Goal: Transaction & Acquisition: Book appointment/travel/reservation

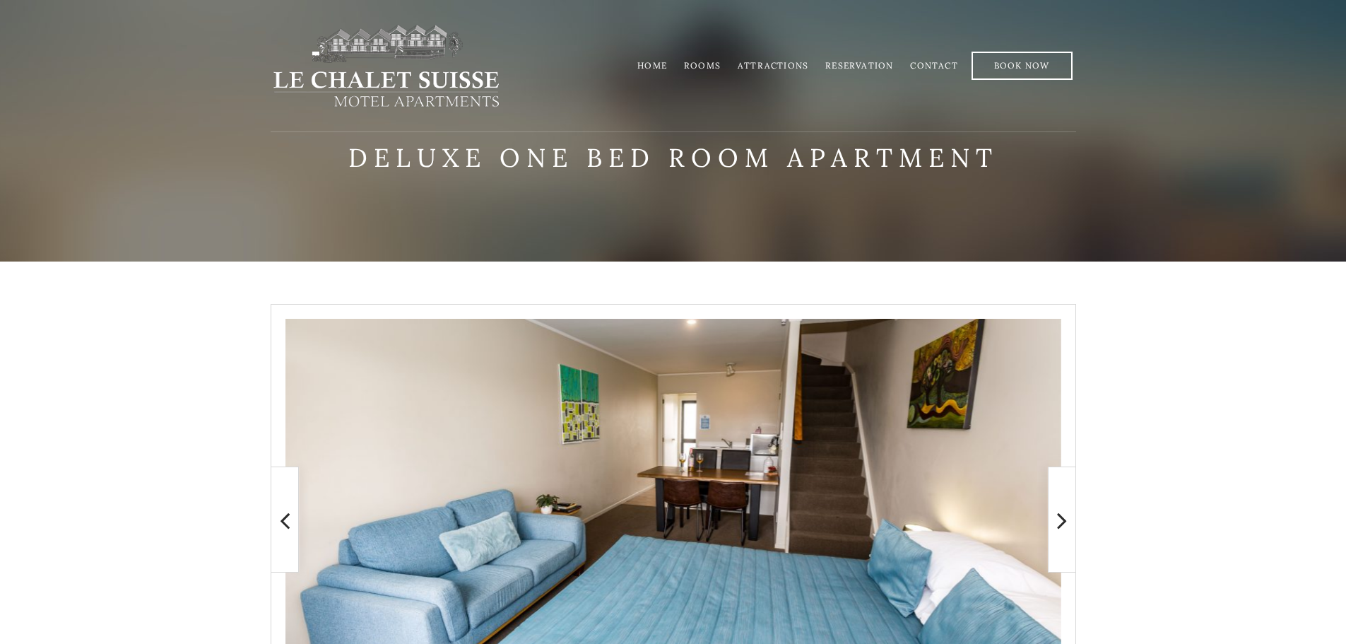
scroll to position [266, 0]
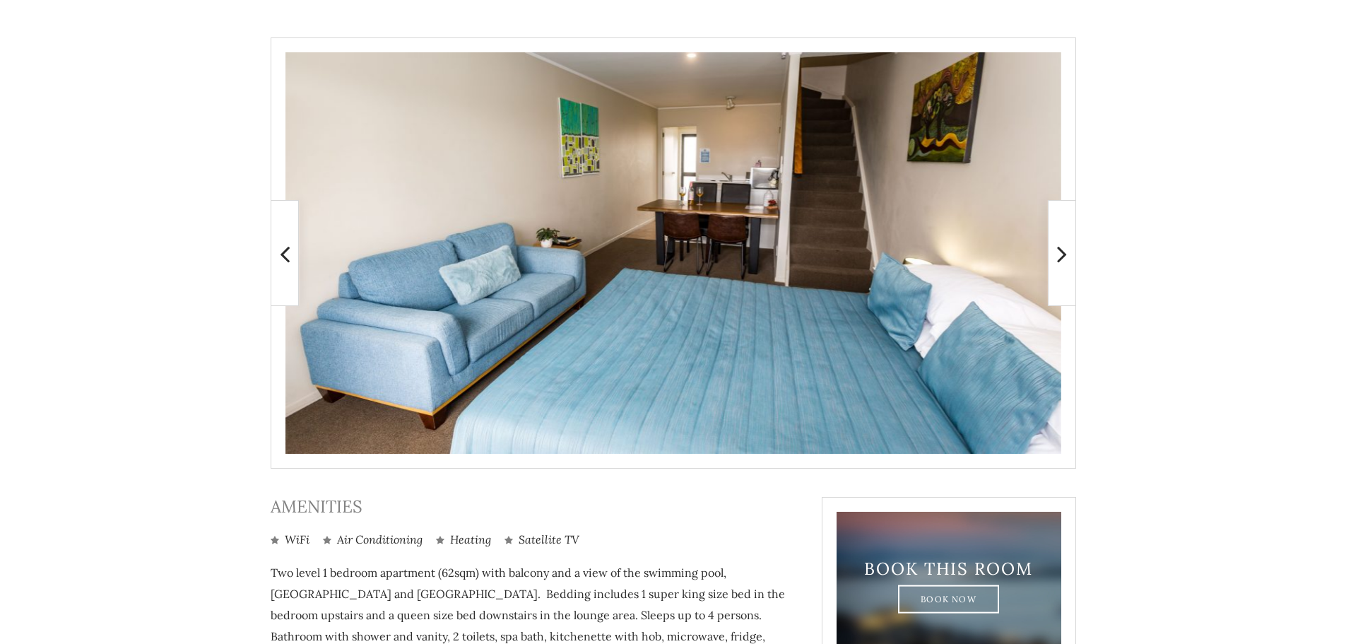
click at [1065, 260] on icon at bounding box center [1062, 254] width 10 height 28
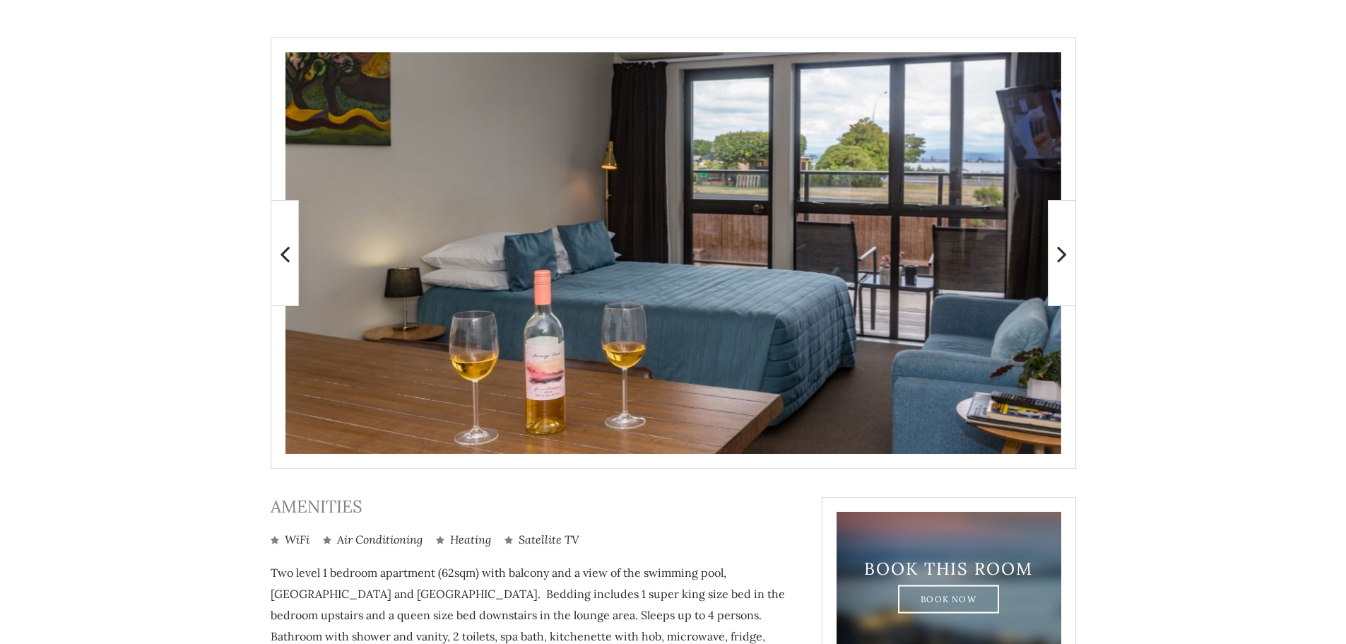
click at [1066, 261] on icon at bounding box center [1062, 254] width 10 height 28
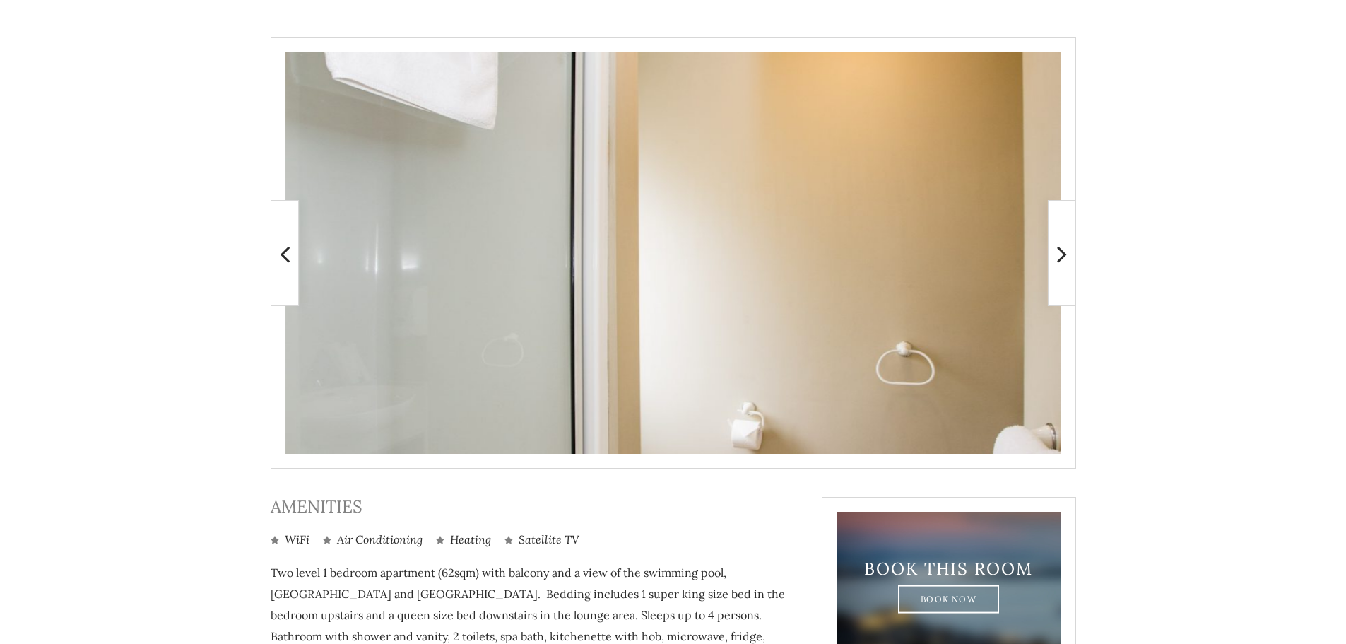
click at [1066, 261] on icon at bounding box center [1062, 254] width 10 height 28
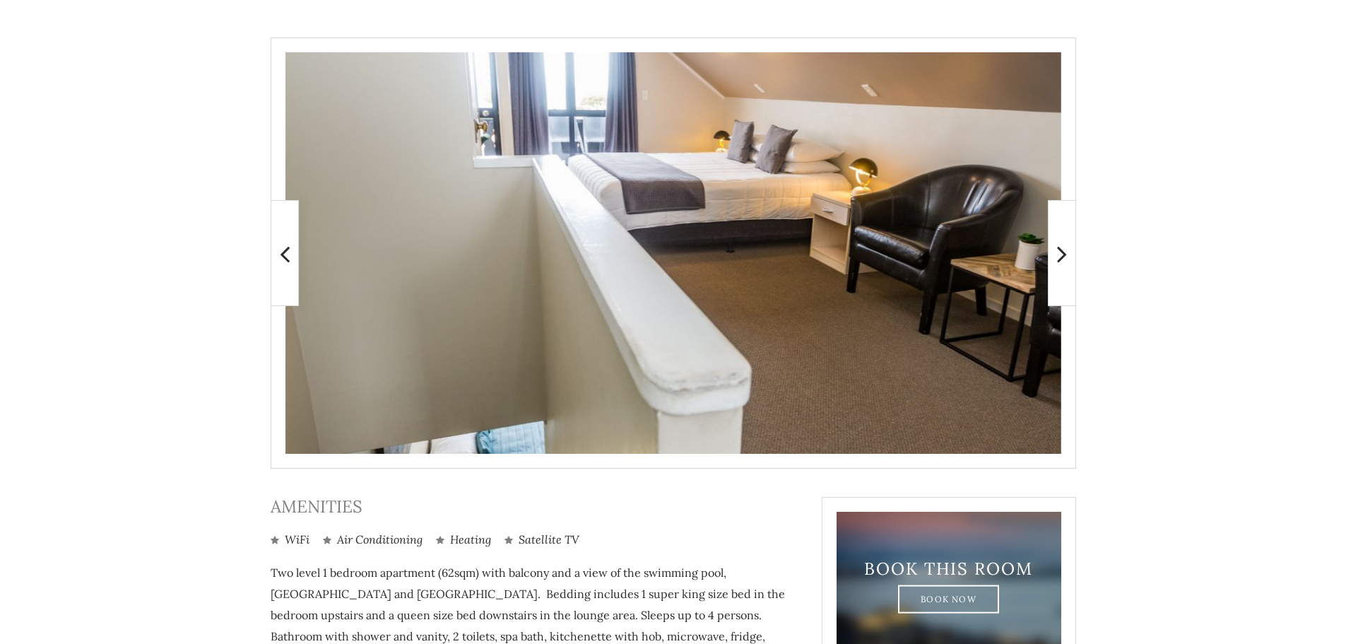
click at [1067, 258] on span at bounding box center [1062, 253] width 28 height 106
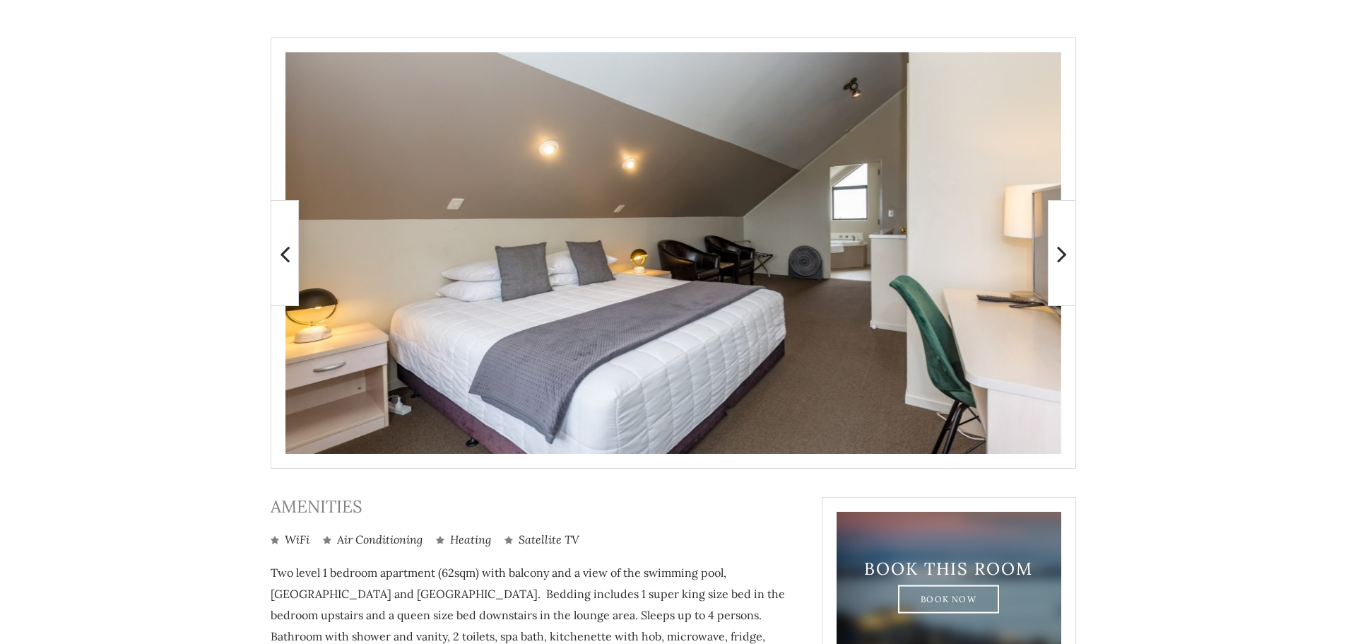
click at [1068, 258] on span at bounding box center [1062, 253] width 28 height 106
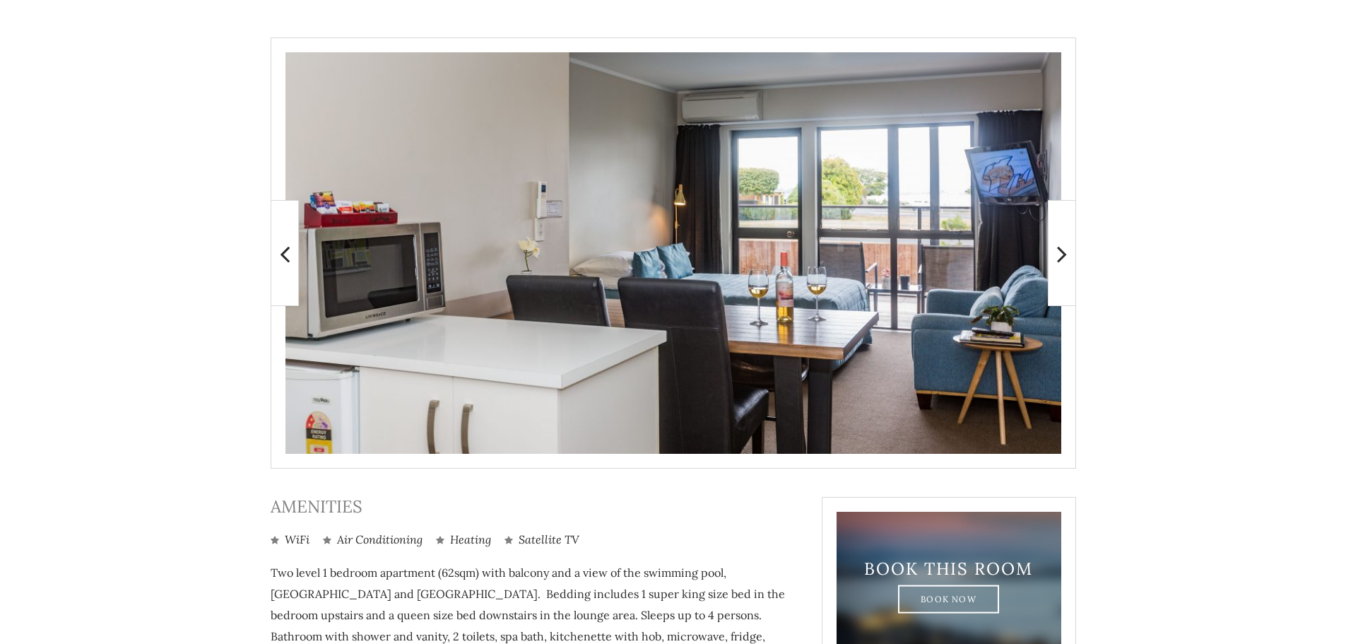
click at [1068, 258] on span at bounding box center [1062, 253] width 28 height 106
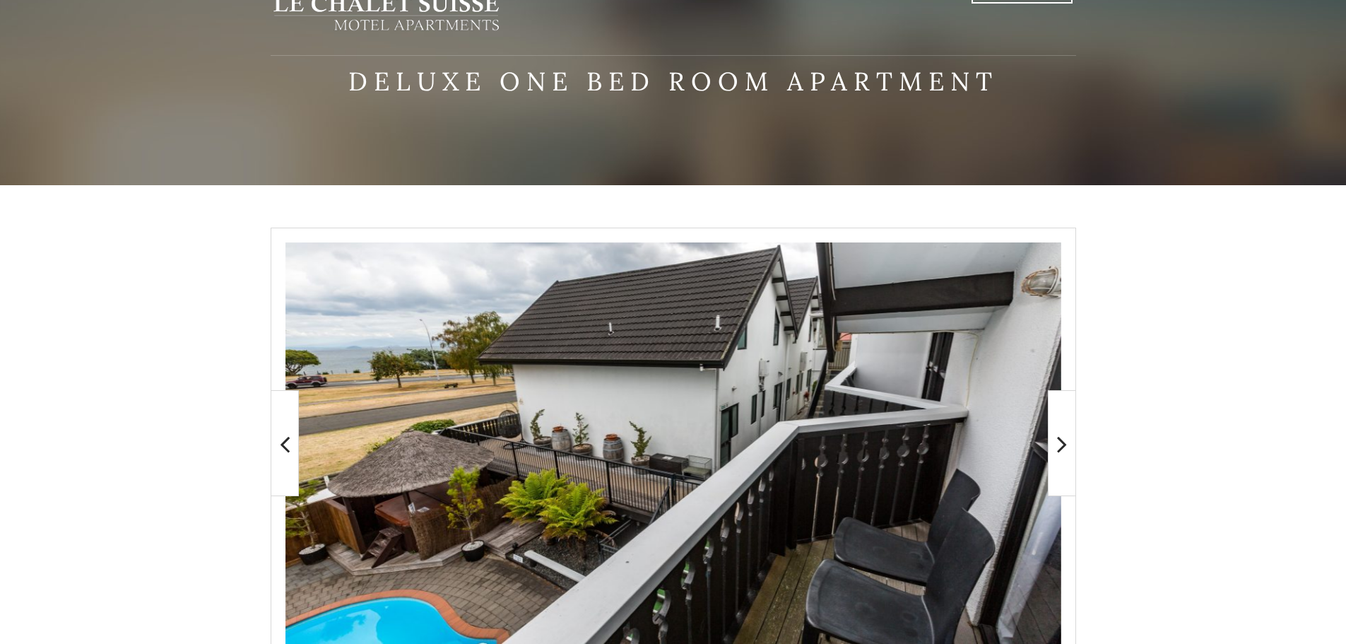
scroll to position [0, 0]
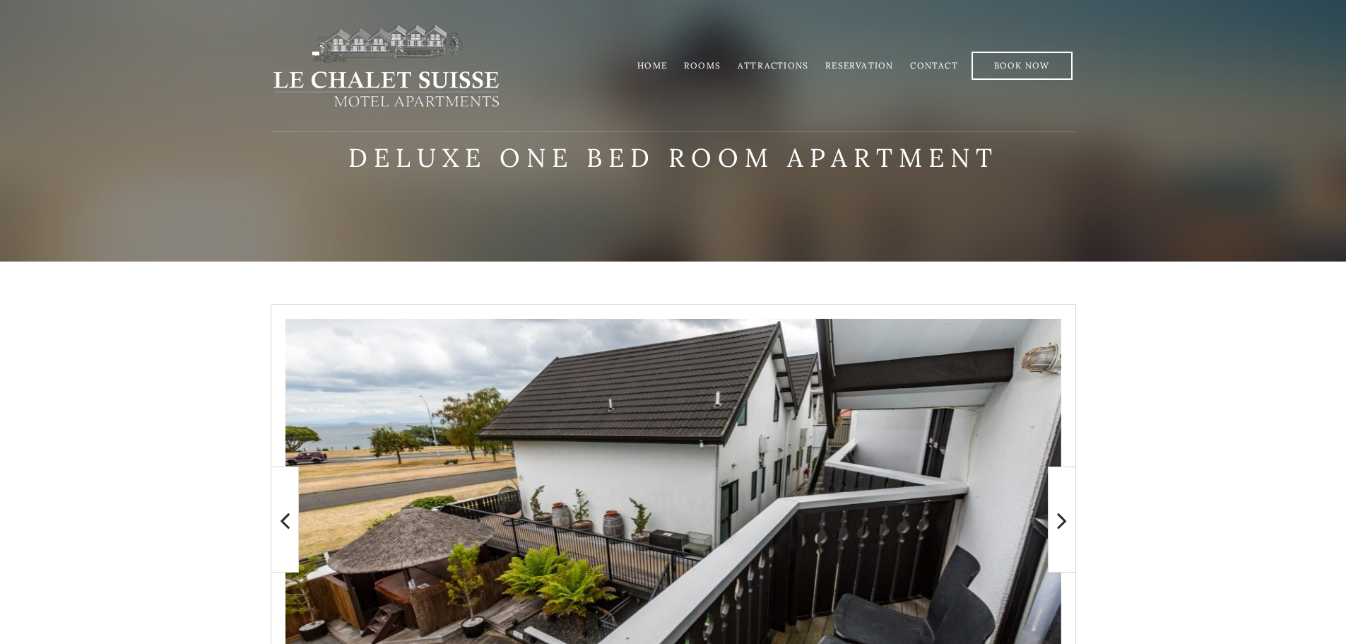
click at [1011, 66] on link "Book Now" at bounding box center [1021, 66] width 101 height 28
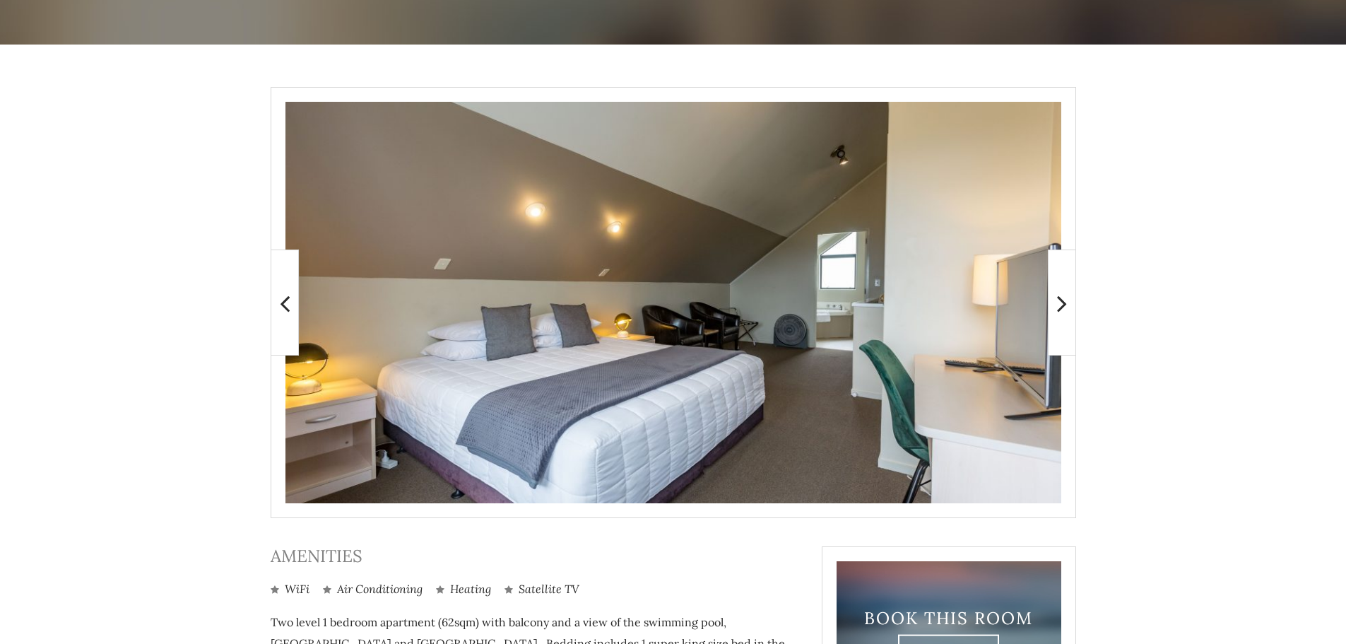
scroll to position [337, 0]
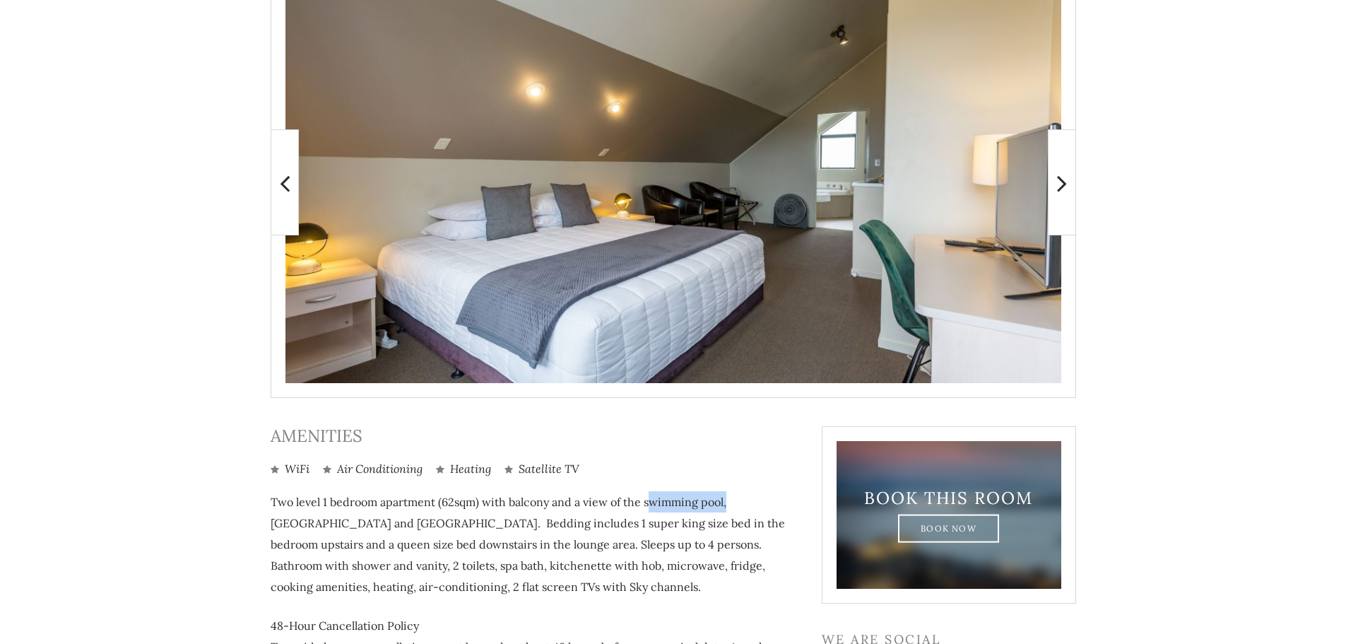
drag, startPoint x: 651, startPoint y: 503, endPoint x: 727, endPoint y: 498, distance: 75.8
click at [727, 498] on p "Two level 1 bedroom apartment (62sqm) with balcony and a view of the swimming p…" at bounding box center [536, 544] width 530 height 106
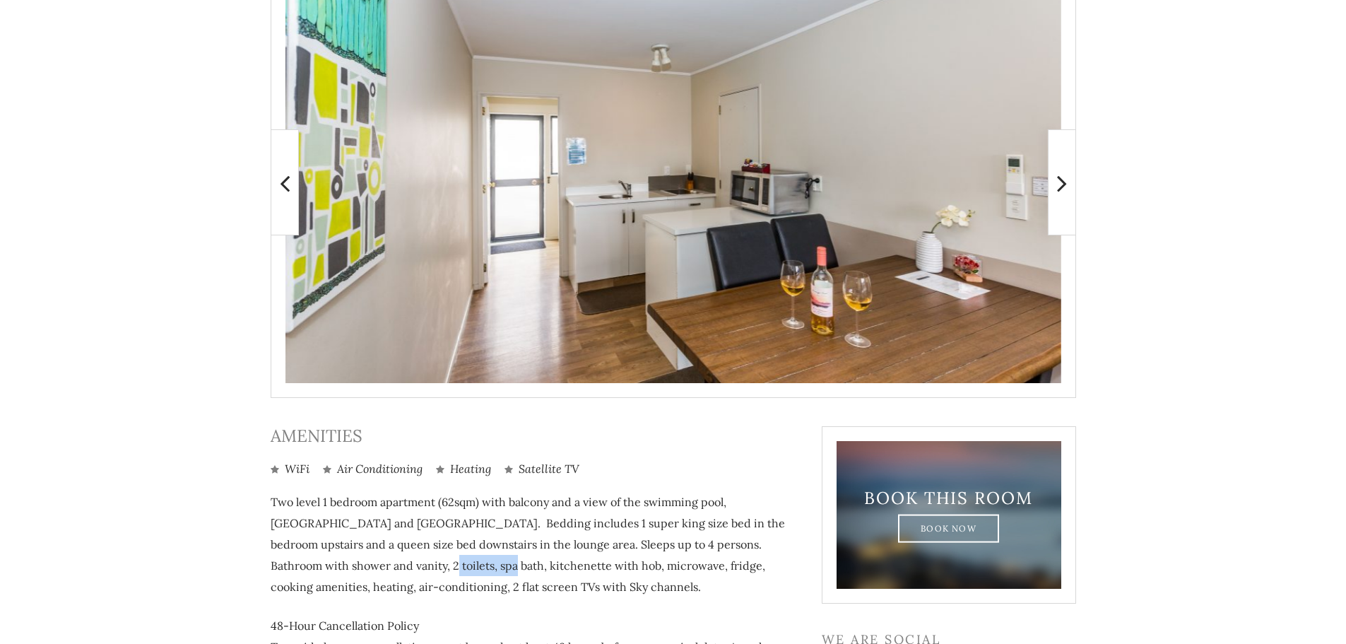
drag, startPoint x: 314, startPoint y: 563, endPoint x: 381, endPoint y: 562, distance: 67.1
click at [381, 562] on p "Two level 1 bedroom apartment (62sqm) with balcony and a view of the swimming p…" at bounding box center [536, 544] width 530 height 106
click at [1054, 180] on span at bounding box center [1062, 182] width 28 height 106
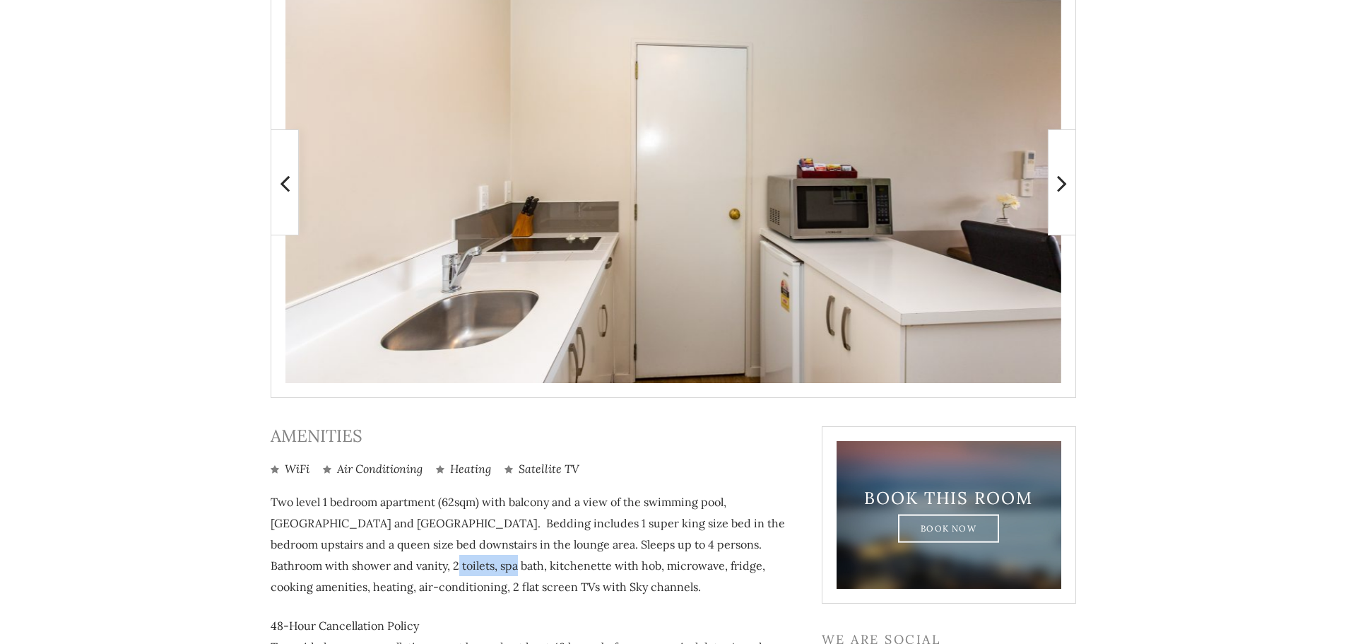
click at [1061, 182] on icon at bounding box center [1062, 183] width 10 height 28
